Goal: Find specific page/section: Find specific page/section

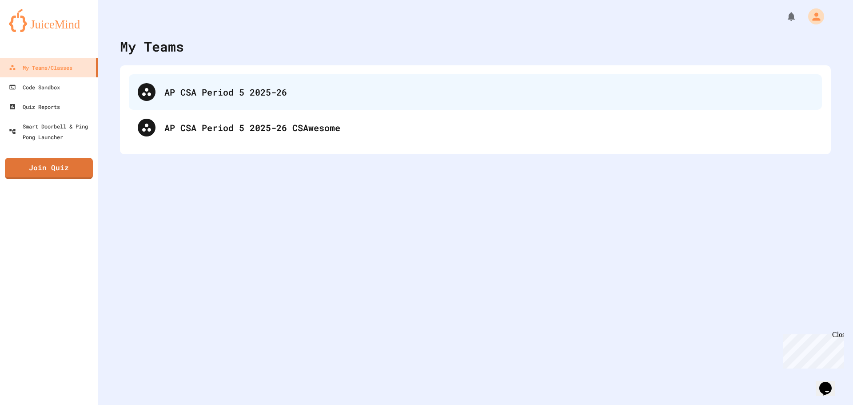
click at [242, 87] on div "AP CSA Period 5 2025-26" at bounding box center [488, 91] width 649 height 13
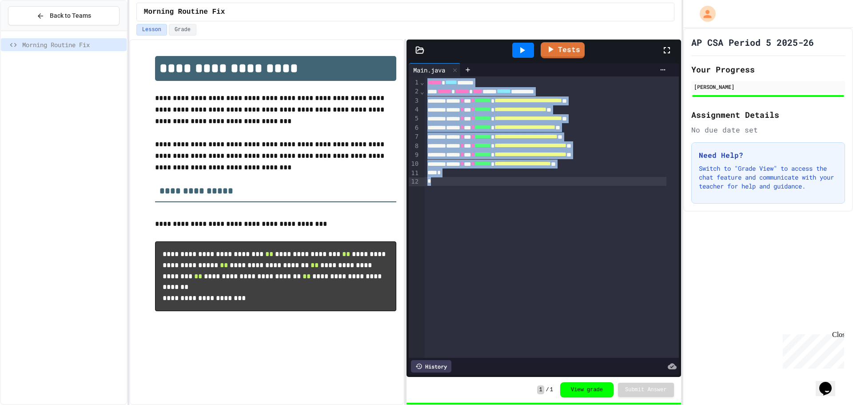
drag, startPoint x: 425, startPoint y: 86, endPoint x: 445, endPoint y: 202, distance: 117.7
click at [445, 202] on div "**********" at bounding box center [552, 216] width 254 height 281
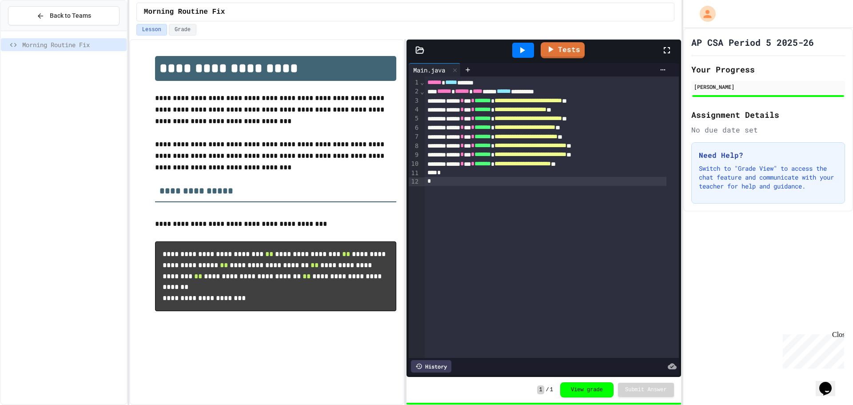
click at [442, 202] on div "**********" at bounding box center [552, 216] width 254 height 281
